Goal: Task Accomplishment & Management: Use online tool/utility

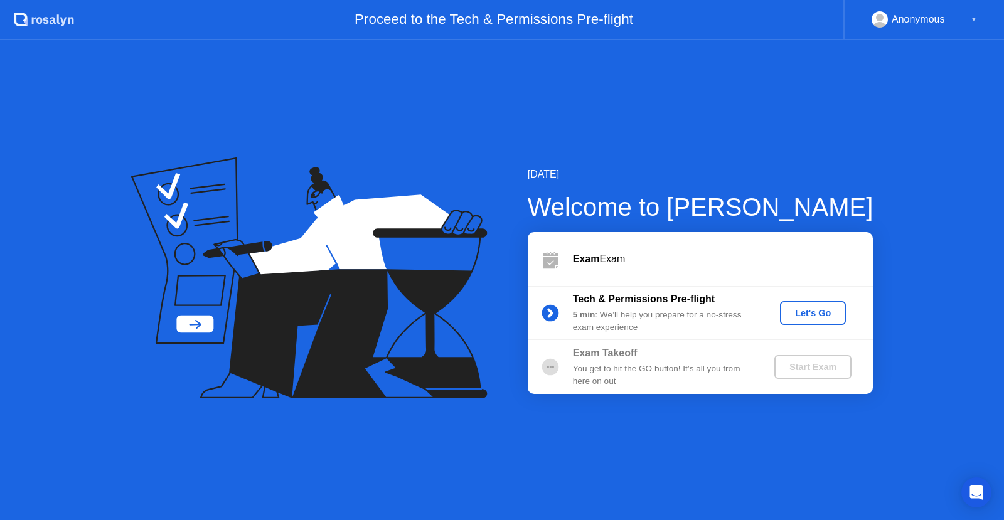
click at [818, 372] on div "Start Exam" at bounding box center [813, 367] width 67 height 10
click at [552, 367] on circle at bounding box center [550, 366] width 17 height 17
click at [815, 368] on div "Start Exam" at bounding box center [813, 367] width 67 height 10
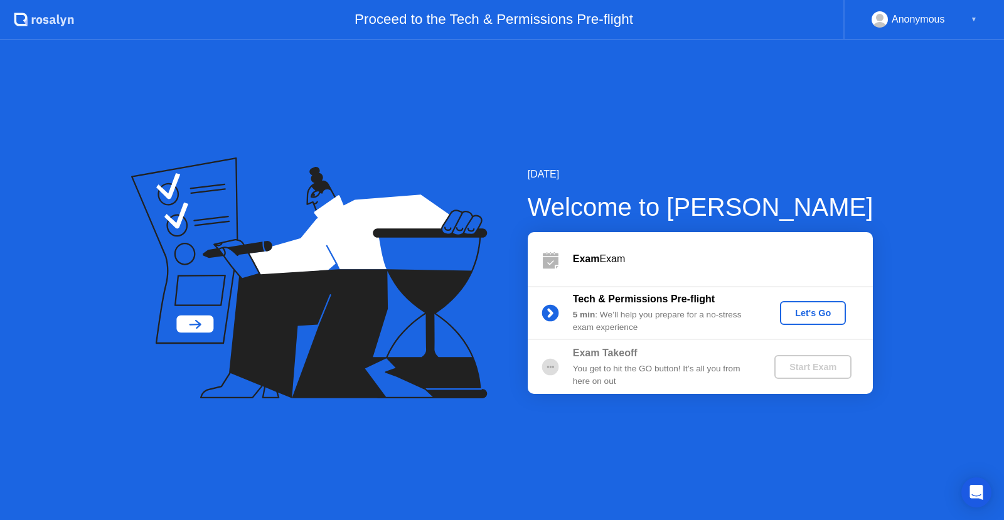
click at [815, 368] on div "Start Exam" at bounding box center [813, 367] width 67 height 10
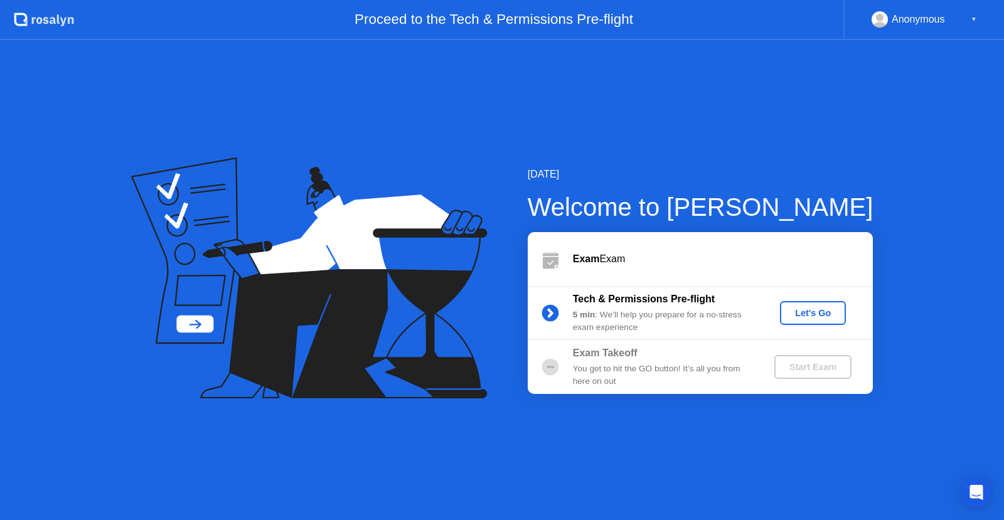
click at [587, 263] on b "Exam" at bounding box center [586, 259] width 27 height 11
click at [825, 320] on button "Let's Go" at bounding box center [813, 313] width 66 height 24
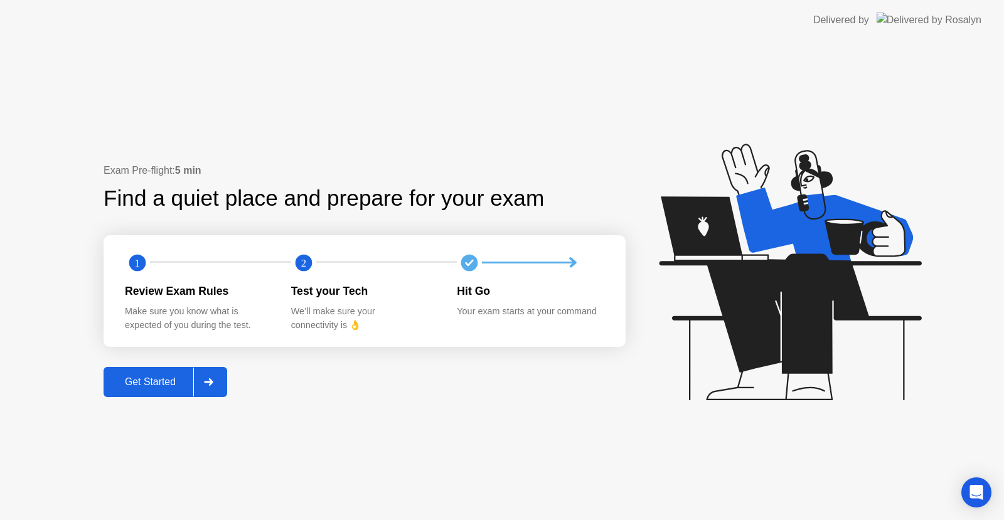
click at [157, 379] on div "Get Started" at bounding box center [150, 382] width 86 height 11
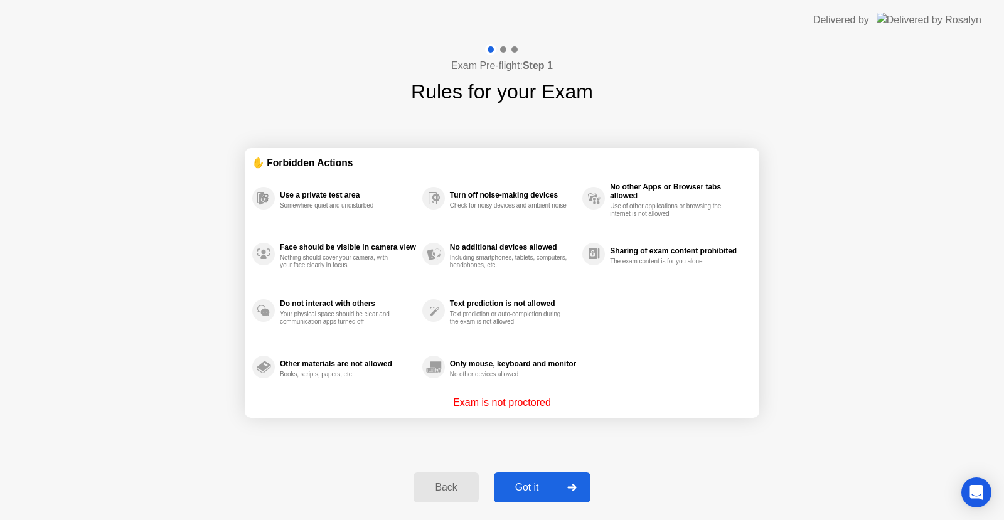
click at [528, 485] on div "Got it" at bounding box center [527, 487] width 59 height 11
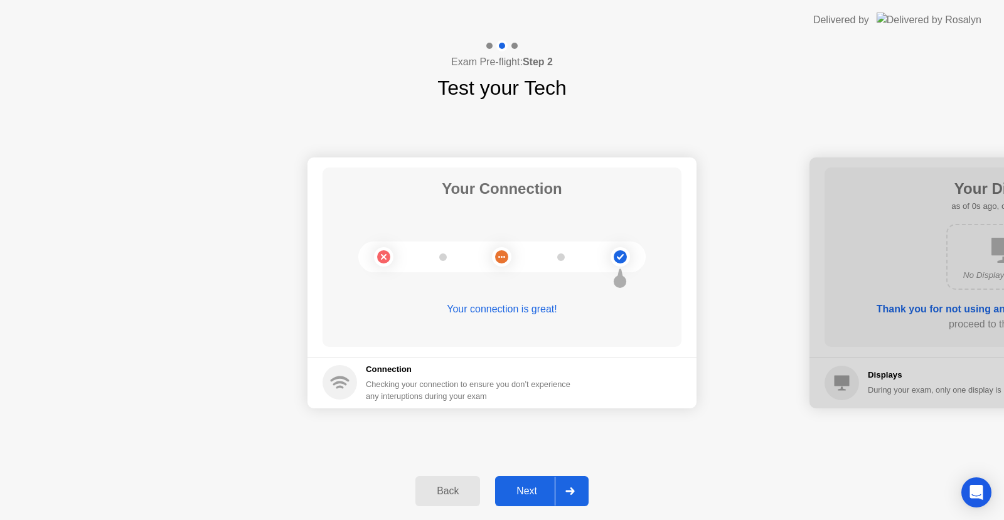
click at [528, 486] on div "Next" at bounding box center [527, 491] width 56 height 11
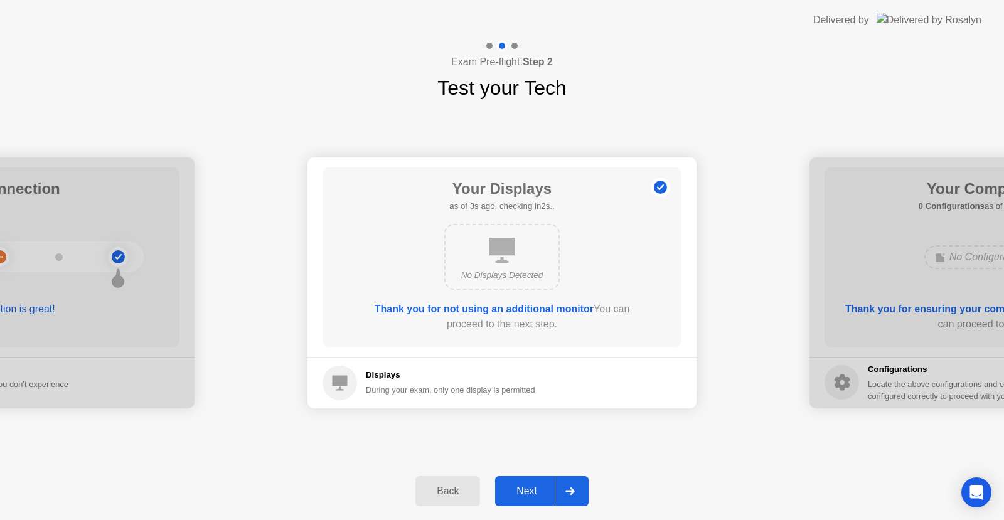
click at [528, 486] on div "Next" at bounding box center [527, 491] width 56 height 11
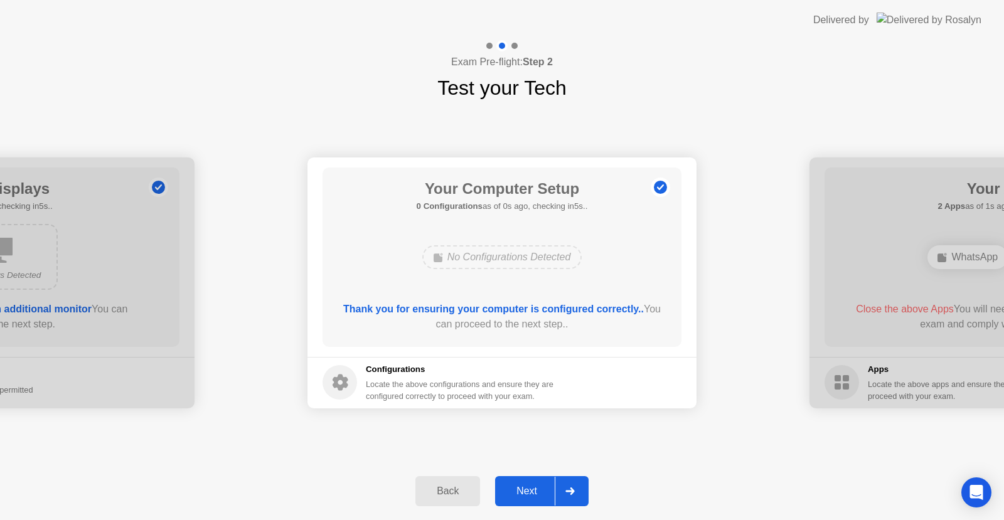
click at [528, 486] on div "Next" at bounding box center [527, 491] width 56 height 11
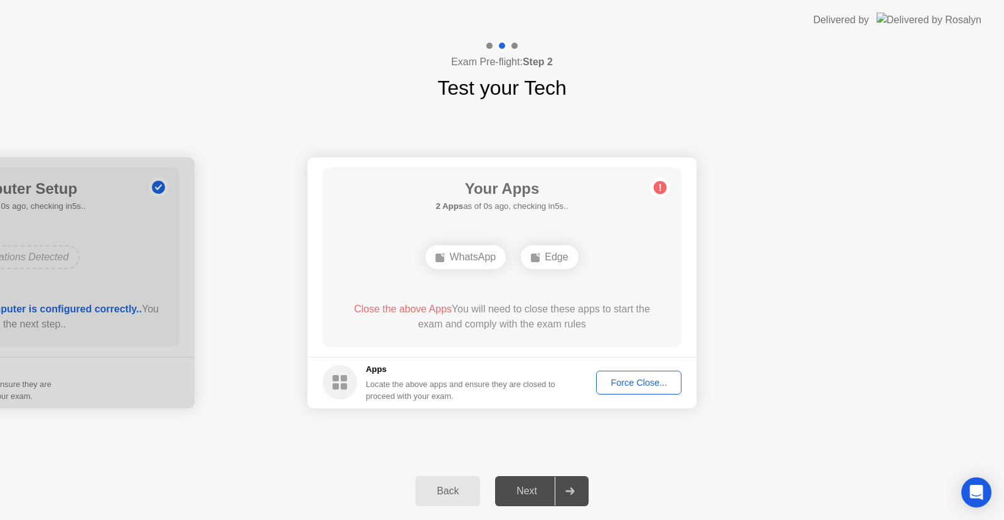
click at [633, 383] on div "Force Close..." at bounding box center [639, 383] width 77 height 10
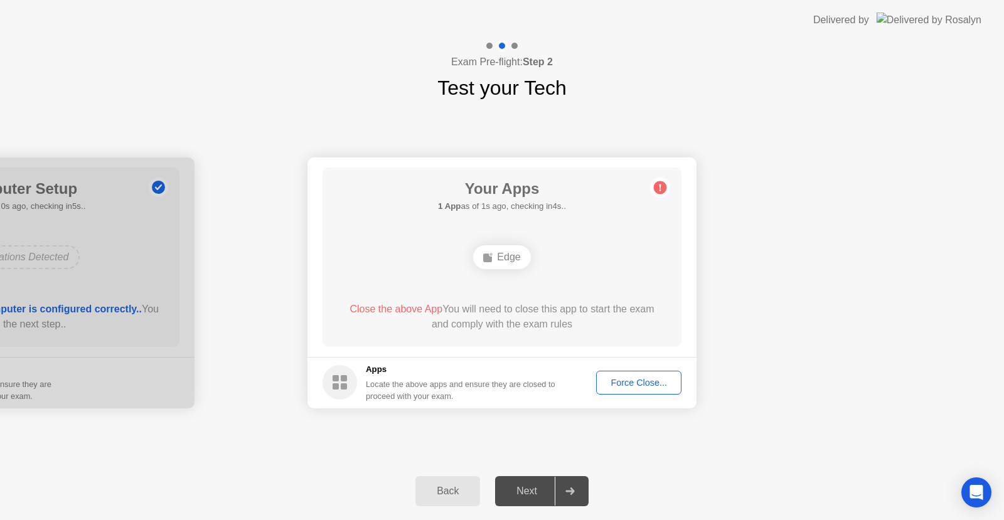
click at [631, 382] on div "Force Close..." at bounding box center [639, 383] width 77 height 10
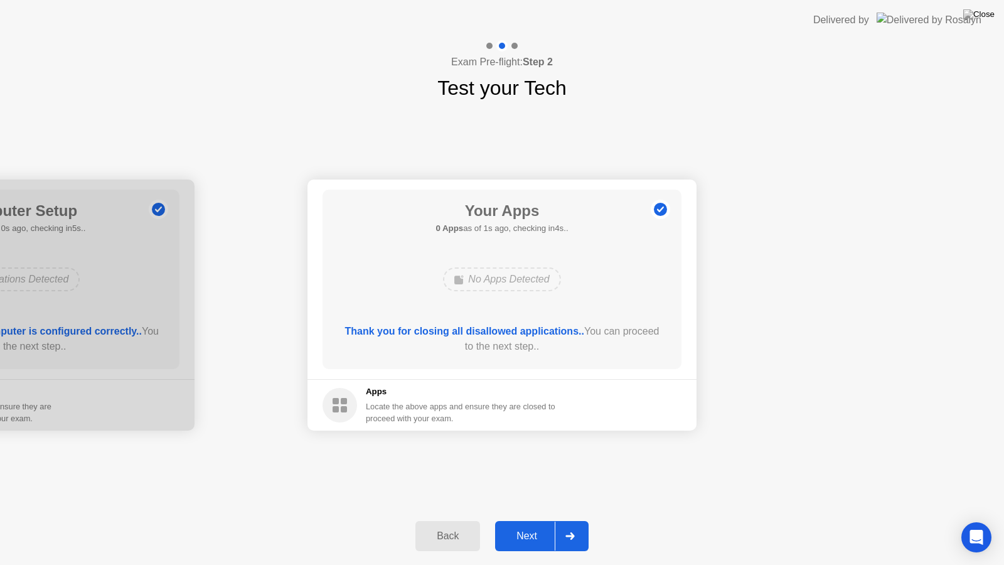
click at [533, 520] on div "Next" at bounding box center [527, 535] width 56 height 11
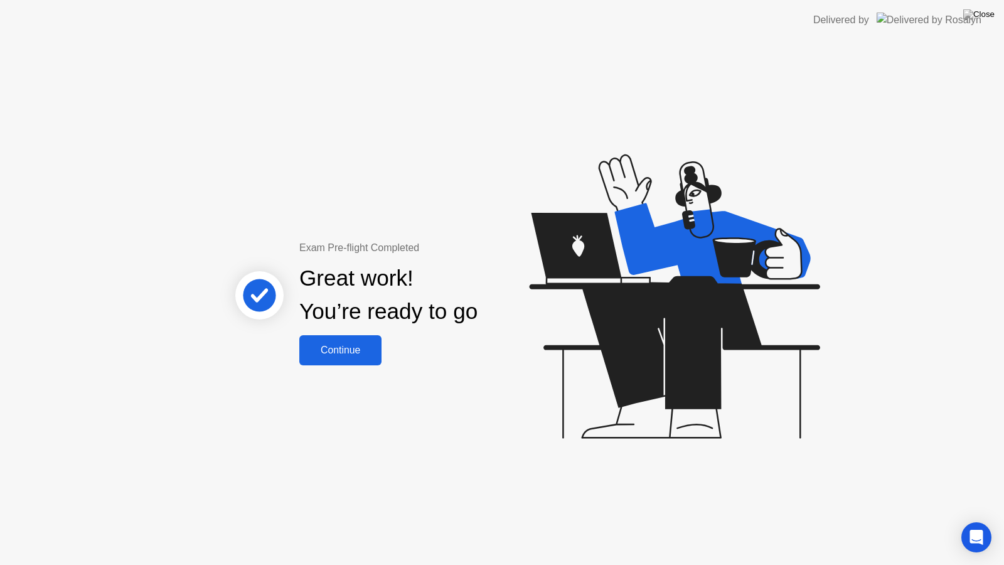
click at [341, 345] on div "Continue" at bounding box center [340, 350] width 75 height 11
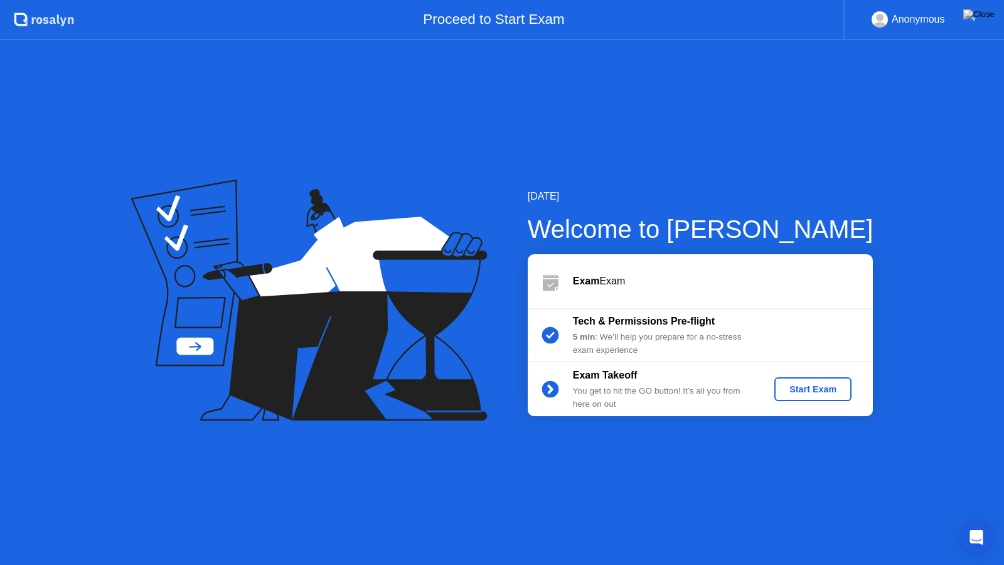
click at [835, 385] on div "Start Exam" at bounding box center [813, 389] width 67 height 10
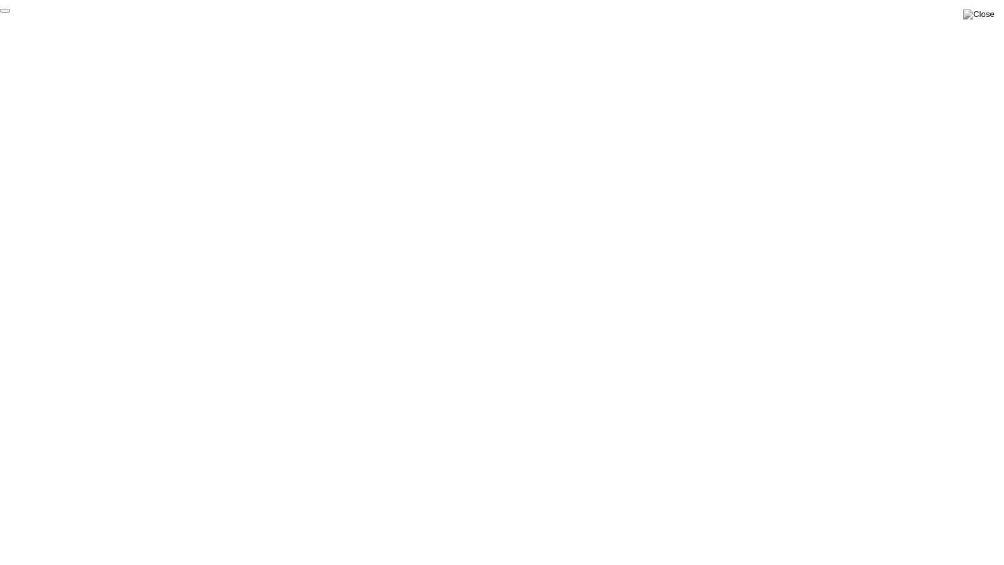
click div "End Proctoring Session"
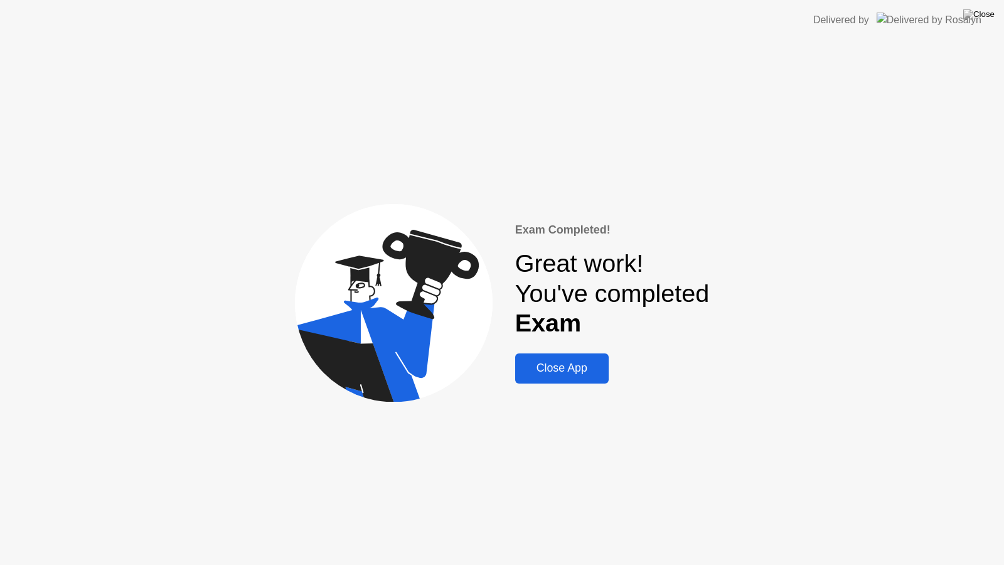
click at [563, 368] on div "Close App" at bounding box center [562, 368] width 86 height 13
